Goal: Task Accomplishment & Management: Manage account settings

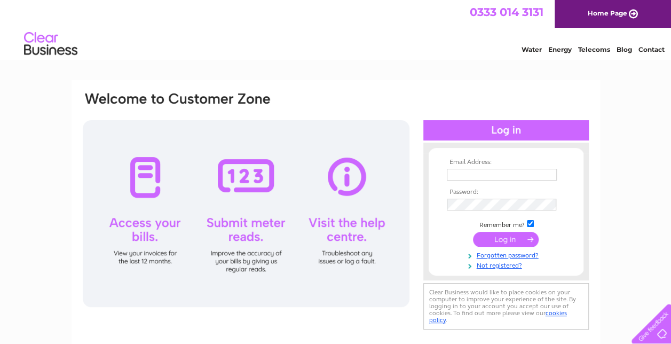
type input "[EMAIL_ADDRESS][DOMAIN_NAME]"
click at [503, 240] on input "submit" at bounding box center [506, 239] width 66 height 15
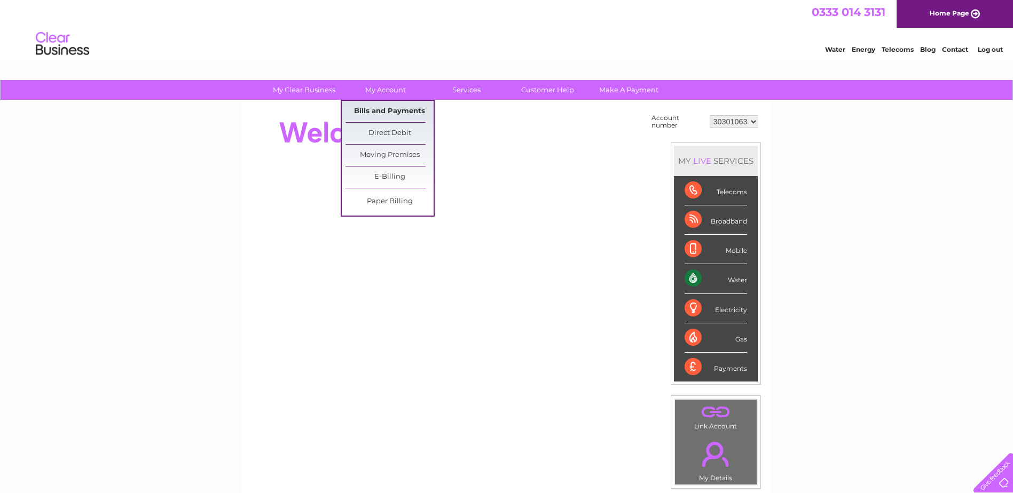
click at [385, 111] on link "Bills and Payments" at bounding box center [390, 111] width 88 height 21
click at [365, 111] on link "Bills and Payments" at bounding box center [390, 111] width 88 height 21
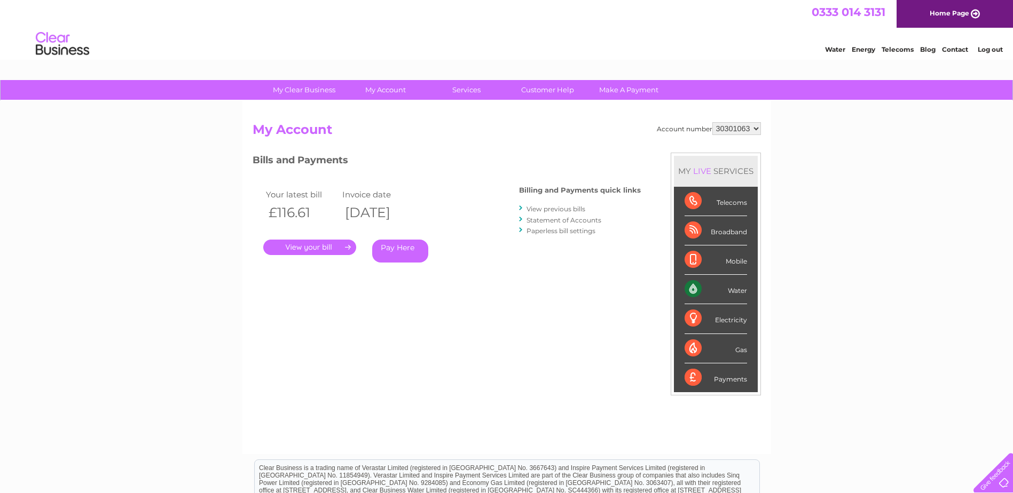
click at [302, 244] on link "." at bounding box center [309, 247] width 93 height 15
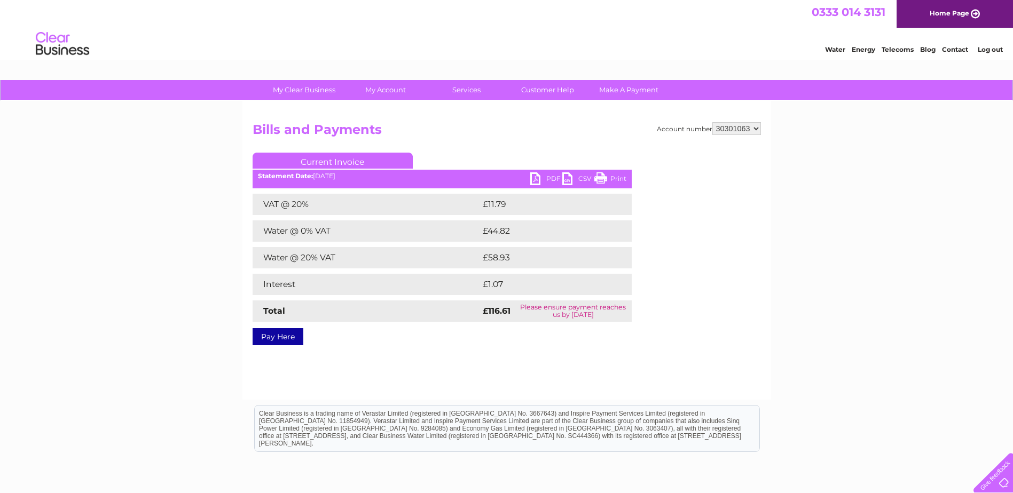
click at [543, 178] on link "PDF" at bounding box center [546, 180] width 32 height 15
drag, startPoint x: 537, startPoint y: 311, endPoint x: 547, endPoint y: 304, distance: 12.2
click at [537, 311] on td "Please ensure payment reaches us by 11 September 2025" at bounding box center [573, 311] width 117 height 21
click at [320, 175] on div "Statement Date: 02/09/2025" at bounding box center [442, 176] width 379 height 7
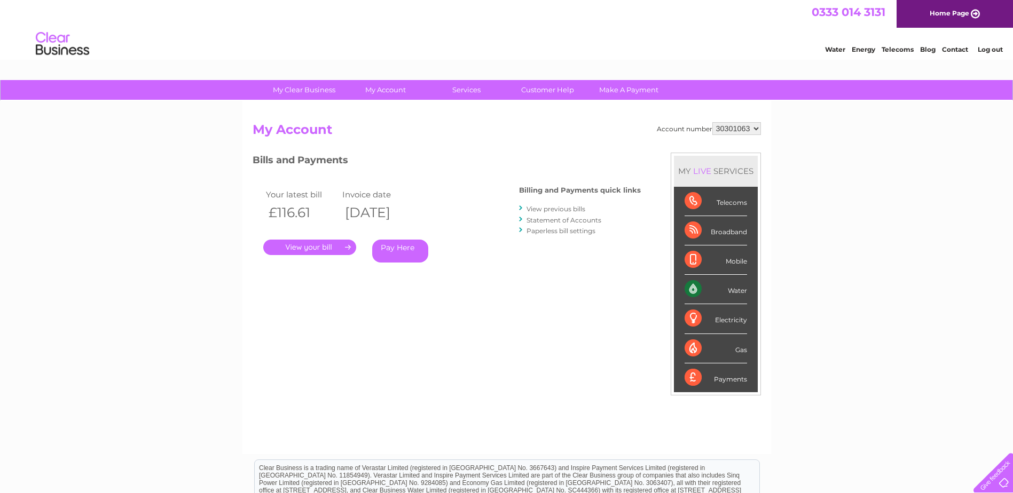
click at [536, 211] on link "View previous bills" at bounding box center [556, 209] width 59 height 8
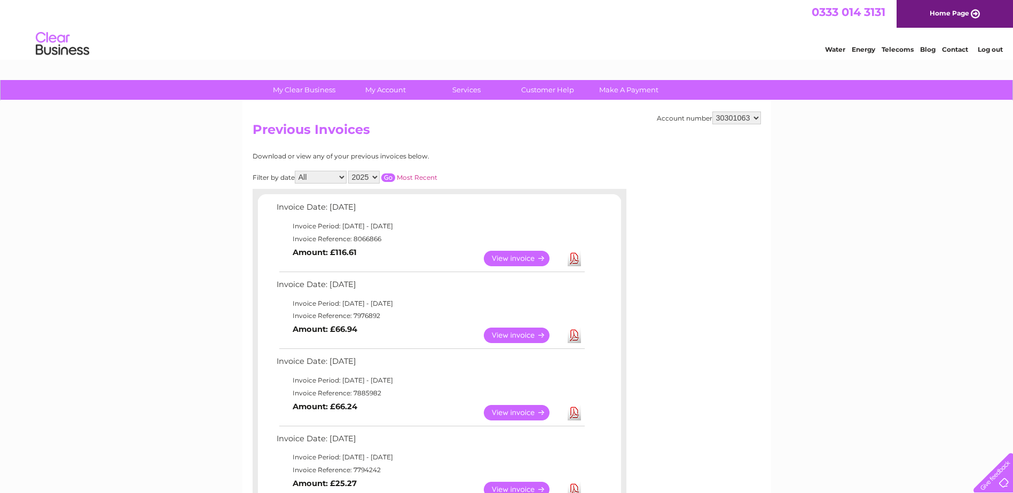
click at [514, 339] on link "View" at bounding box center [523, 335] width 79 height 15
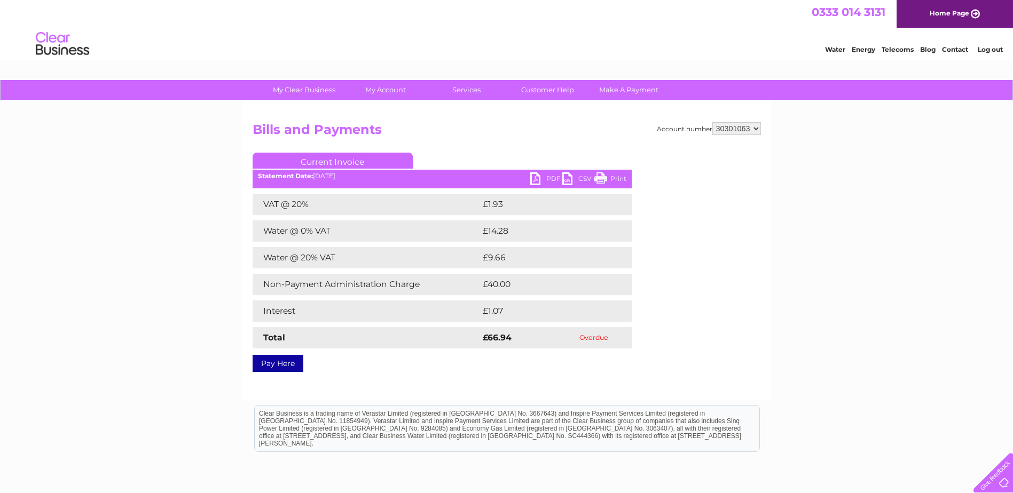
click at [535, 175] on link "PDF" at bounding box center [546, 180] width 32 height 15
